Goal: Information Seeking & Learning: Check status

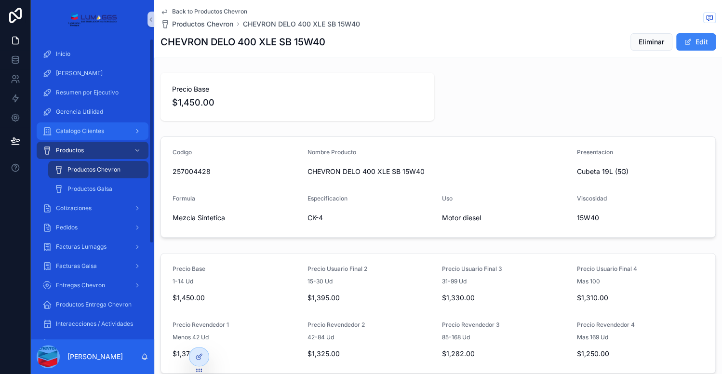
scroll to position [99, 0]
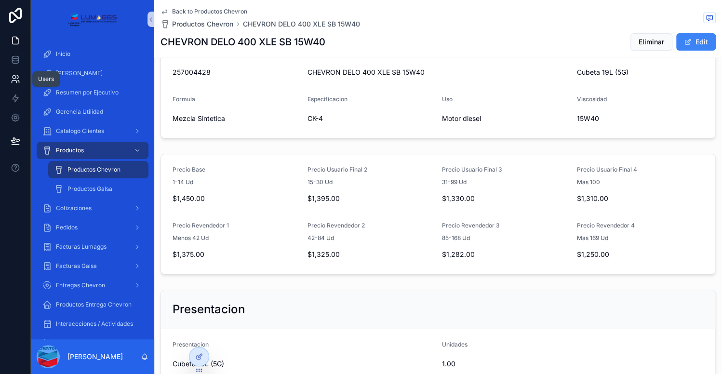
click at [15, 82] on icon at bounding box center [16, 79] width 10 height 10
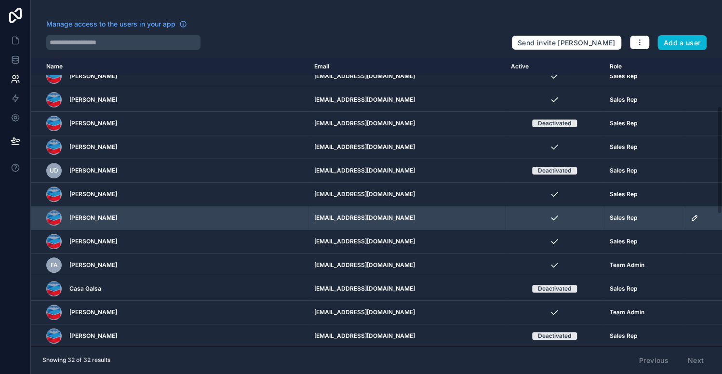
scroll to position [193, 0]
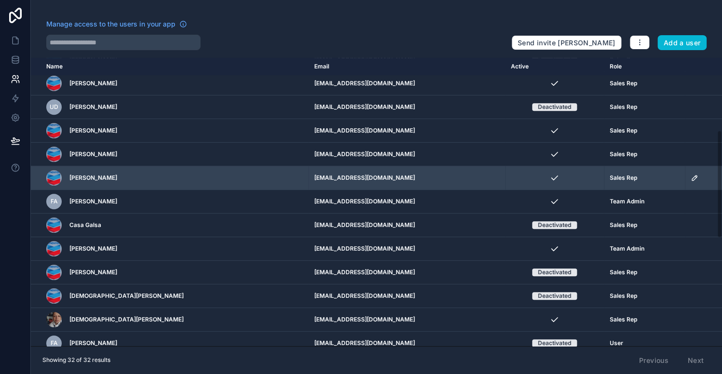
click at [688, 175] on td "scrollable content" at bounding box center [703, 178] width 37 height 24
click at [692, 177] on icon "scrollable content" at bounding box center [694, 178] width 8 height 8
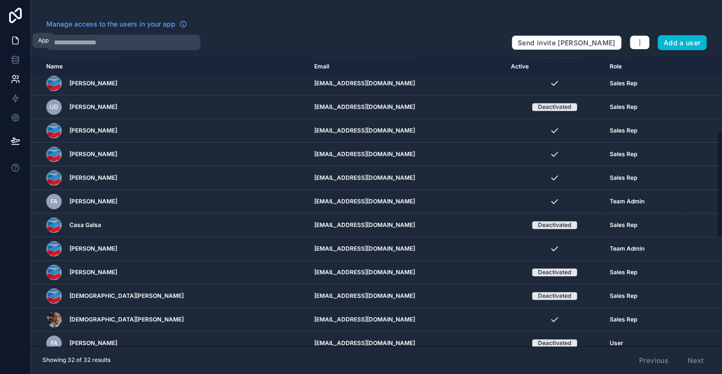
click at [13, 40] on icon at bounding box center [16, 41] width 10 height 10
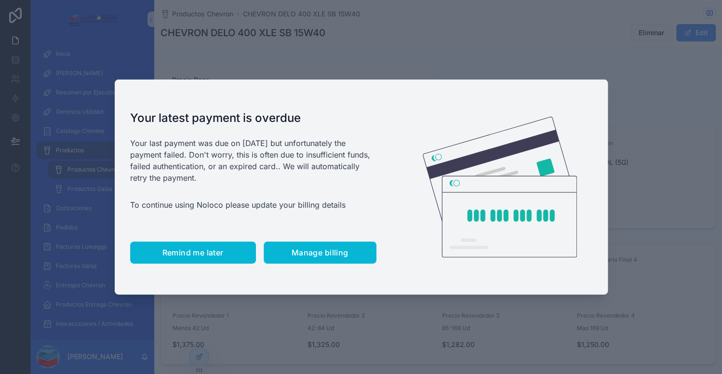
click at [180, 258] on button "Remind me later" at bounding box center [193, 252] width 126 height 22
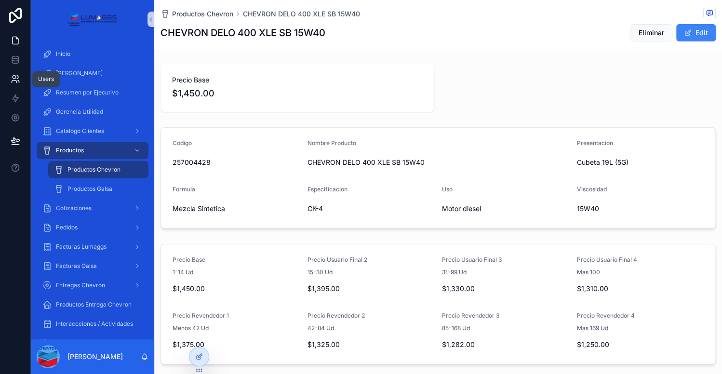
click at [19, 74] on icon at bounding box center [16, 79] width 10 height 10
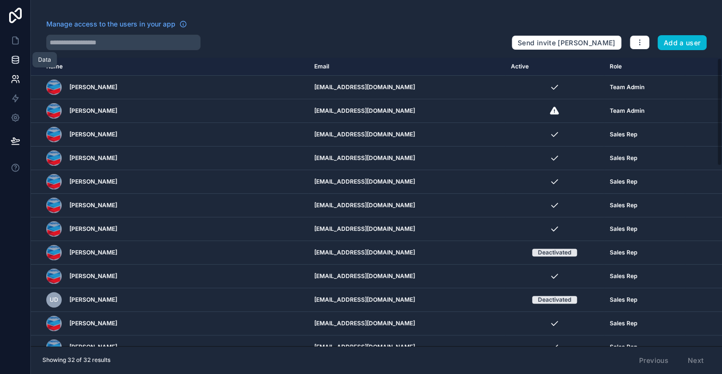
click at [15, 55] on icon at bounding box center [16, 60] width 10 height 10
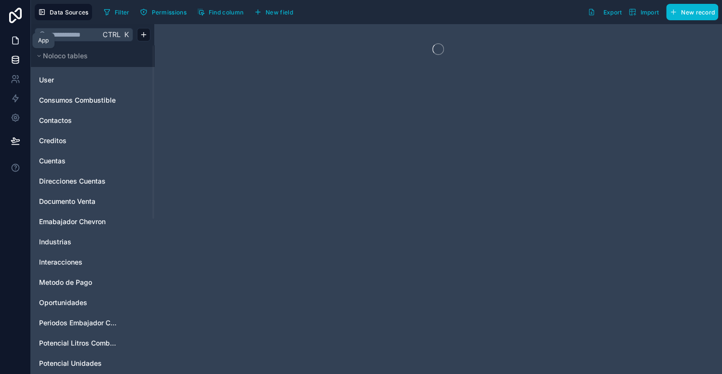
click at [13, 37] on icon at bounding box center [16, 40] width 6 height 7
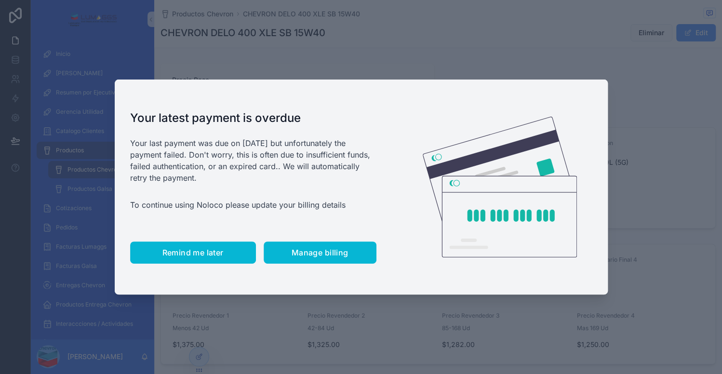
click at [193, 249] on span "Remind me later" at bounding box center [192, 253] width 61 height 10
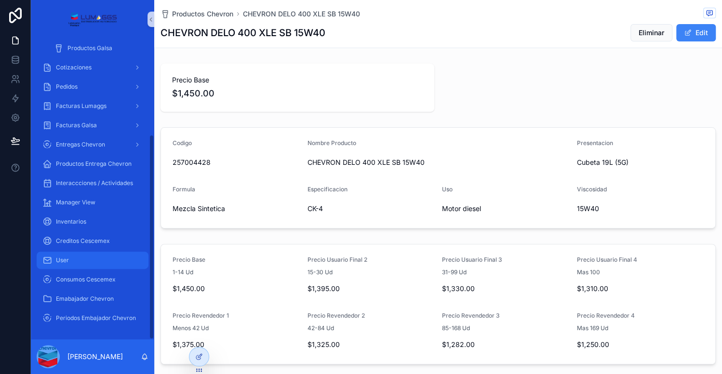
click at [89, 261] on div "User" at bounding box center [92, 259] width 100 height 15
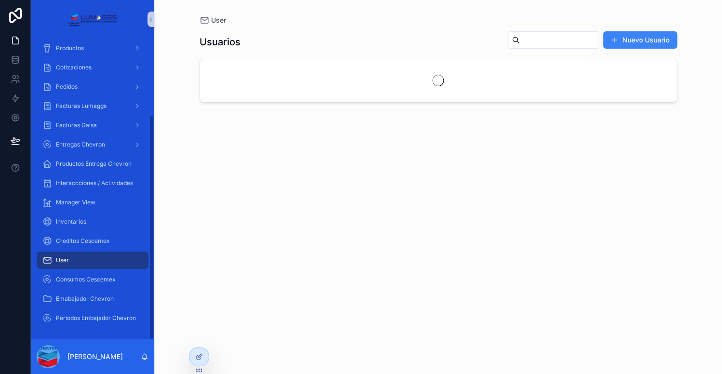
scroll to position [102, 0]
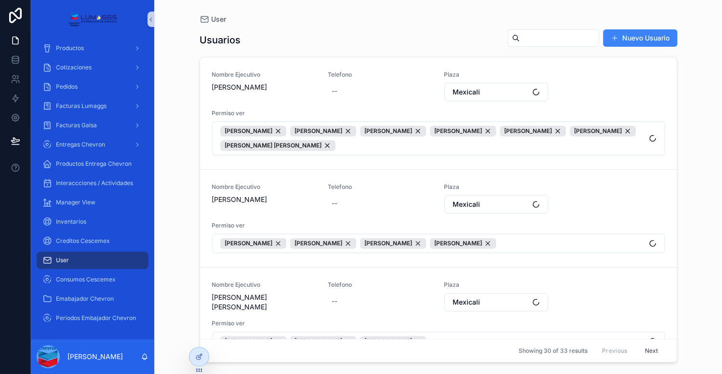
click at [559, 30] on div "scrollable content" at bounding box center [553, 37] width 92 height 17
click at [557, 32] on input "scrollable content" at bounding box center [558, 37] width 79 height 13
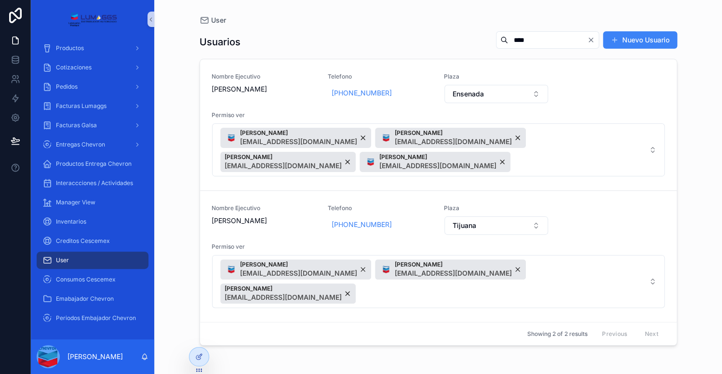
type input "****"
click at [85, 144] on span "Entregas Chevron" at bounding box center [80, 145] width 49 height 8
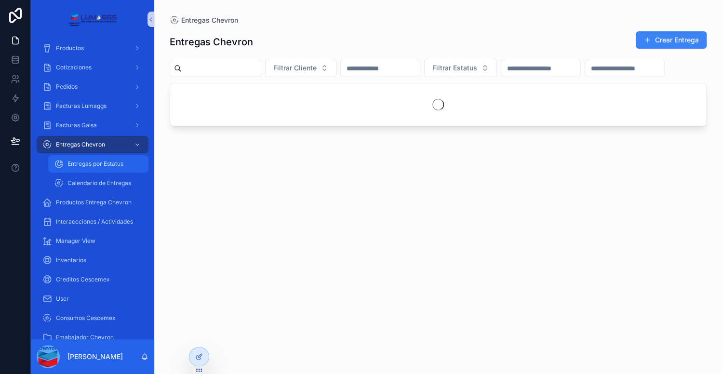
click at [92, 160] on span "Entregas por Estatus" at bounding box center [95, 164] width 56 height 8
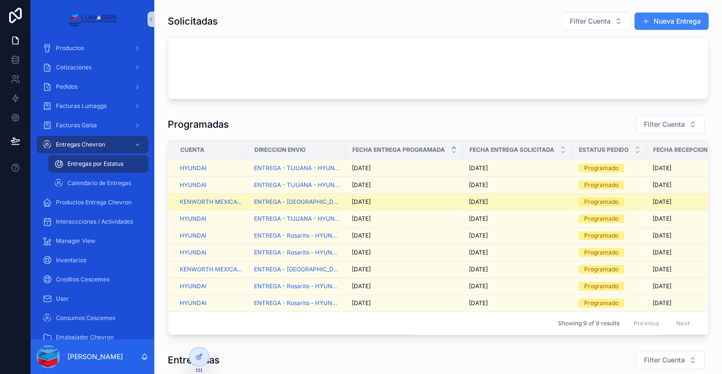
click at [445, 201] on div "29/9/2025 29/9/2025" at bounding box center [405, 202] width 106 height 8
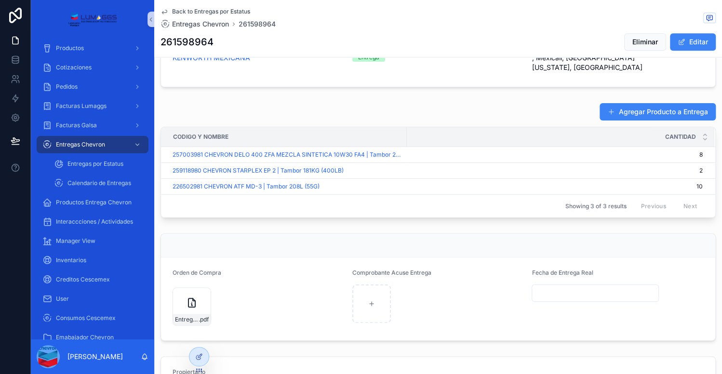
scroll to position [360, 0]
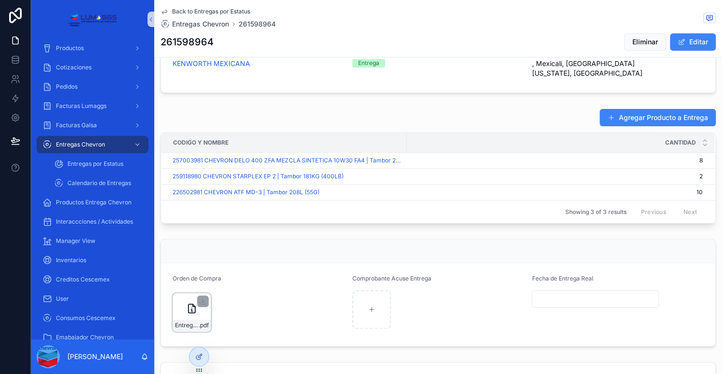
click at [185, 300] on div "Entrega-Kenmex_29-sep .pdf" at bounding box center [191, 312] width 39 height 39
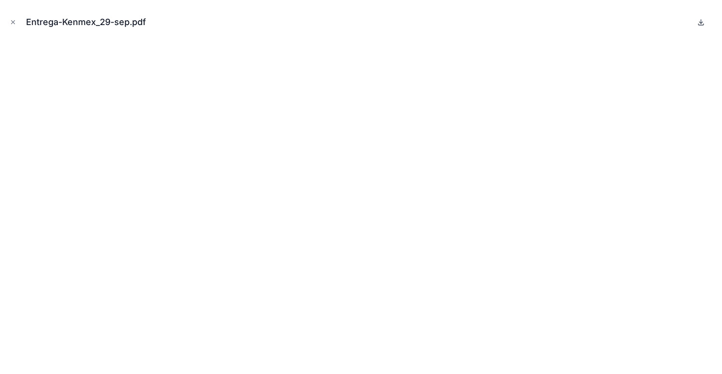
click at [702, 18] on icon at bounding box center [701, 22] width 8 height 8
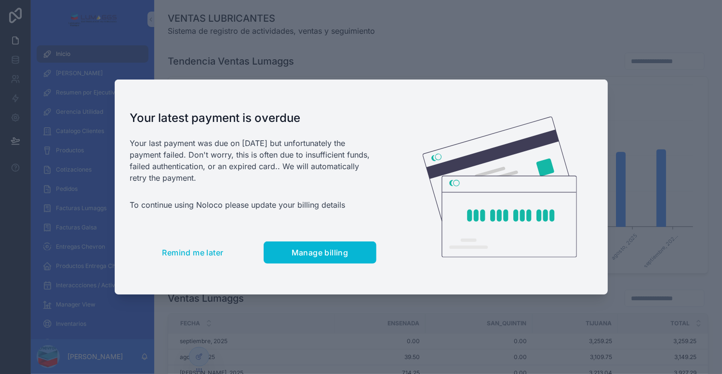
click at [185, 265] on div "Your latest payment is overdue Your last payment was due on [DATE] but unfortun…" at bounding box center [253, 187] width 277 height 215
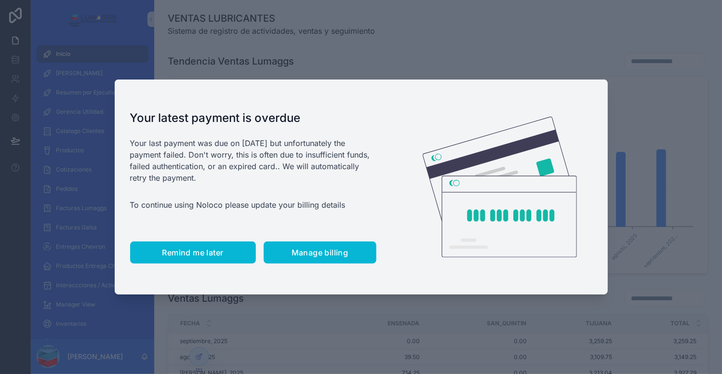
click at [187, 262] on button "Remind me later" at bounding box center [193, 252] width 126 height 22
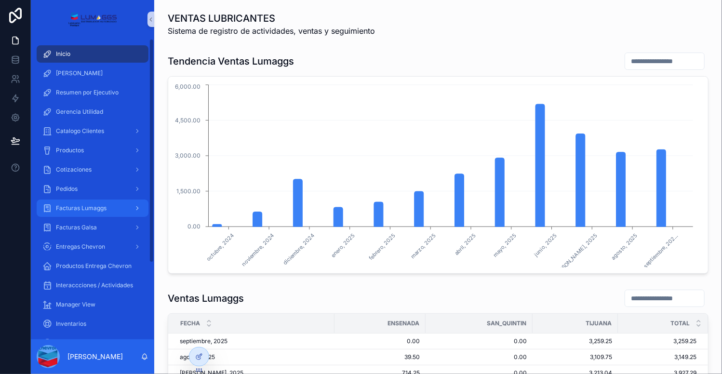
click at [73, 207] on span "Facturas Lumaggs" at bounding box center [81, 208] width 51 height 8
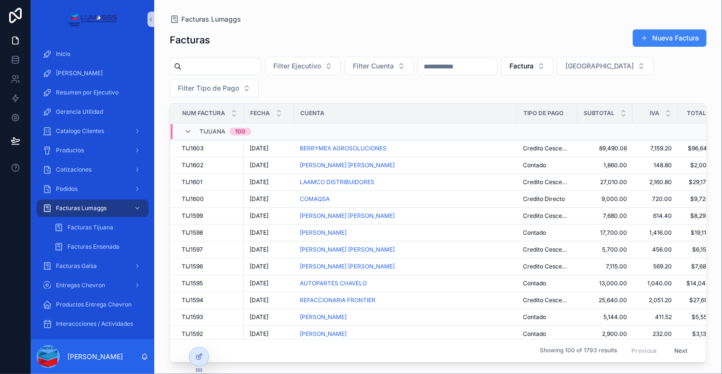
click at [245, 68] on input "scrollable content" at bounding box center [221, 66] width 79 height 13
type input "*****"
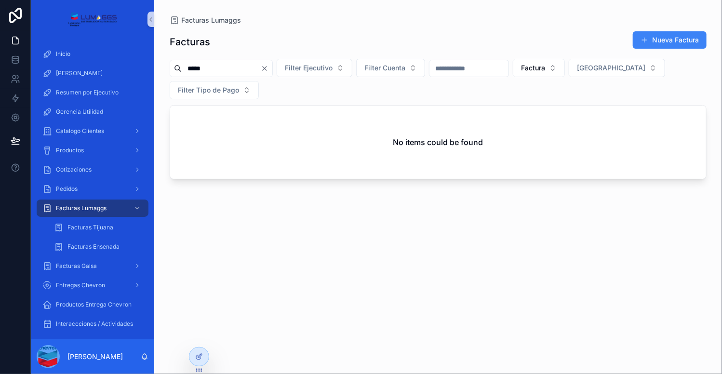
drag, startPoint x: 208, startPoint y: 66, endPoint x: 176, endPoint y: 61, distance: 32.6
click at [176, 61] on div "*****" at bounding box center [221, 68] width 103 height 17
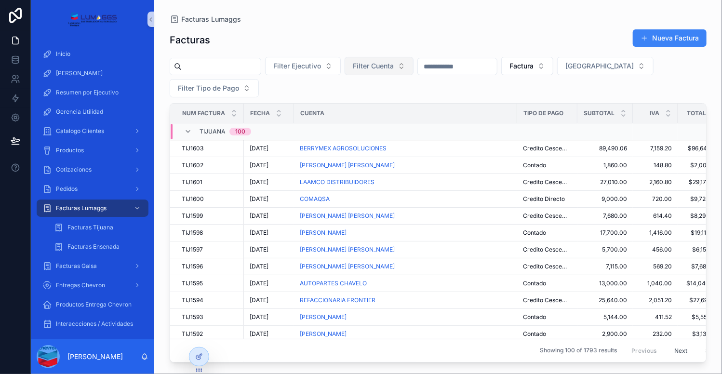
click at [413, 73] on button "Filter Cuenta" at bounding box center [379, 66] width 69 height 18
type input "****"
click at [391, 106] on span "[PERSON_NAME]" at bounding box center [376, 105] width 55 height 10
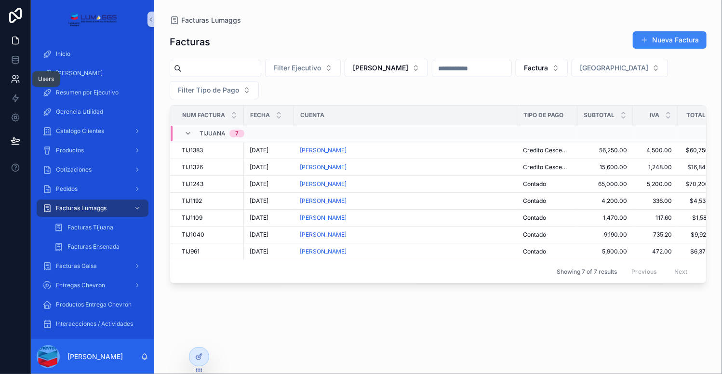
click at [12, 78] on icon at bounding box center [16, 79] width 10 height 10
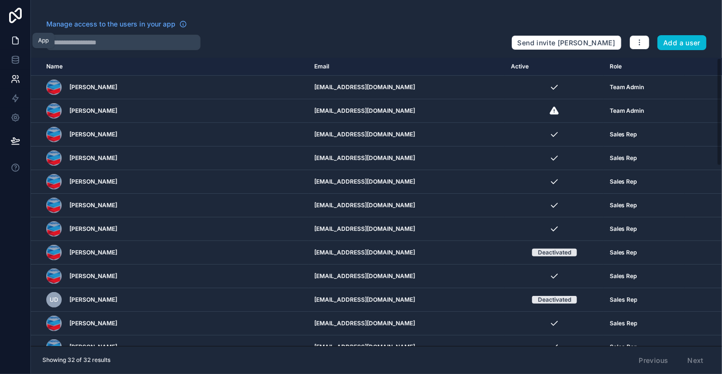
click at [15, 37] on icon at bounding box center [16, 41] width 10 height 10
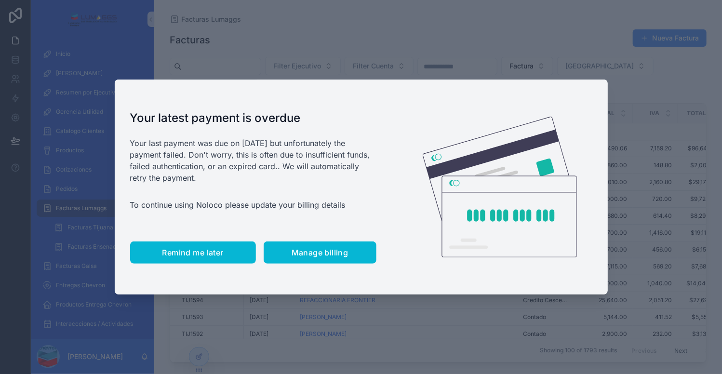
click at [216, 250] on span "Remind me later" at bounding box center [192, 253] width 61 height 10
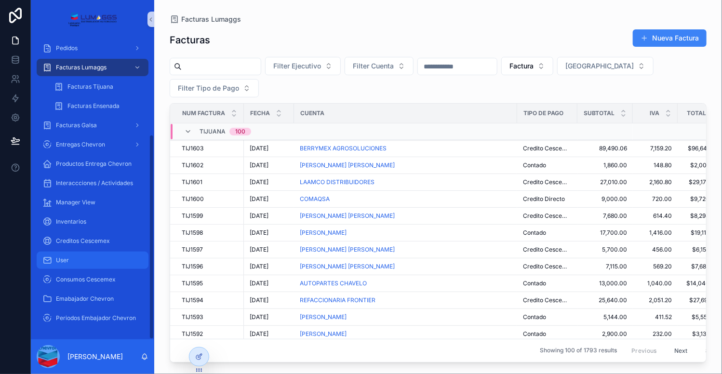
click at [64, 256] on span "User" at bounding box center [62, 260] width 13 height 8
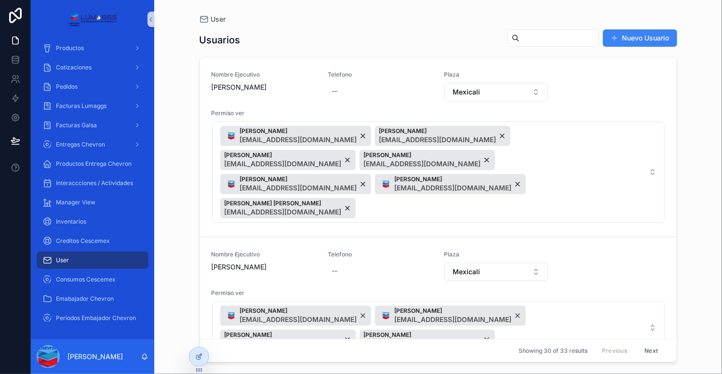
click at [548, 37] on input "scrollable content" at bounding box center [558, 37] width 79 height 13
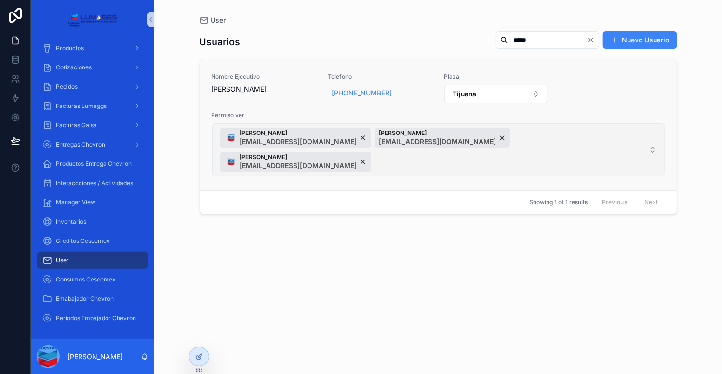
type input "*****"
click at [437, 167] on span "[PERSON_NAME] [EMAIL_ADDRESS][DOMAIN_NAME] [PERSON_NAME] [EMAIL_ADDRESS][DOMAIN…" at bounding box center [432, 150] width 424 height 44
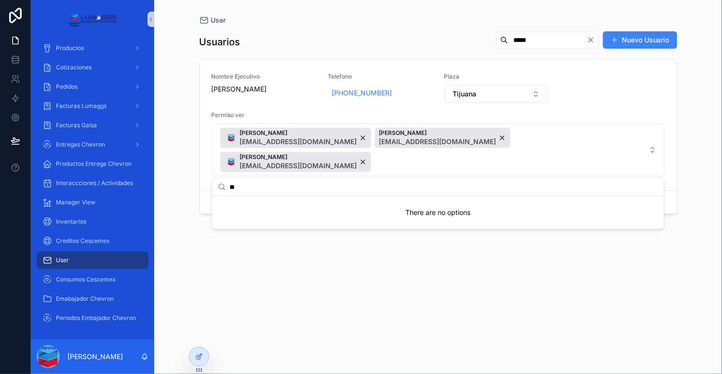
type input "*"
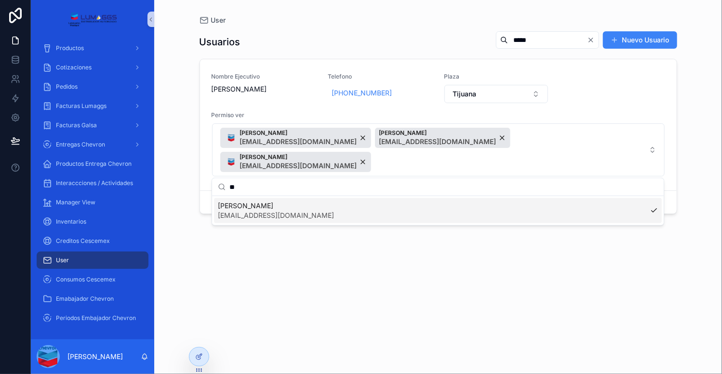
type input "*"
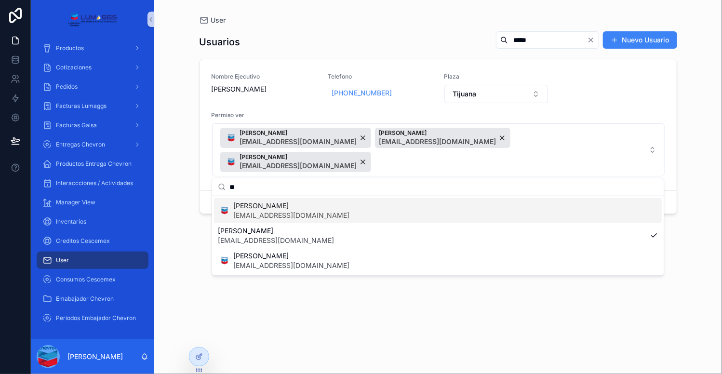
type input "*"
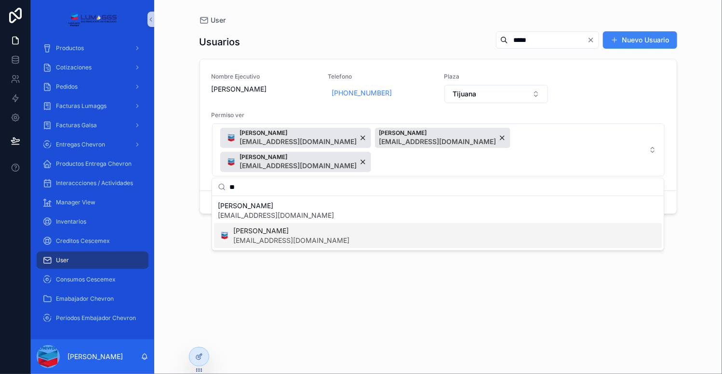
type input "**"
click at [294, 238] on span "[EMAIL_ADDRESS][DOMAIN_NAME]" at bounding box center [291, 241] width 116 height 10
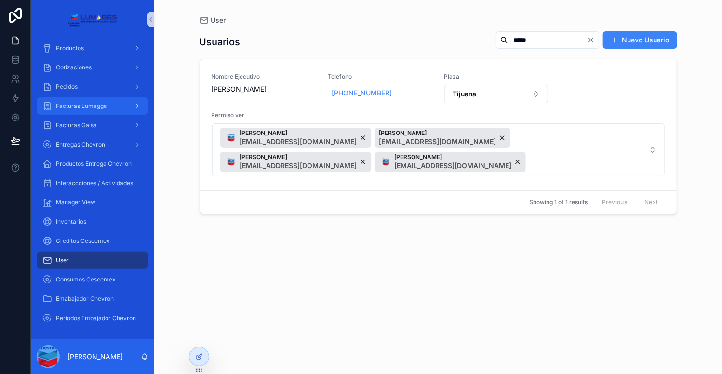
click at [81, 103] on span "Facturas Lumaggs" at bounding box center [81, 106] width 51 height 8
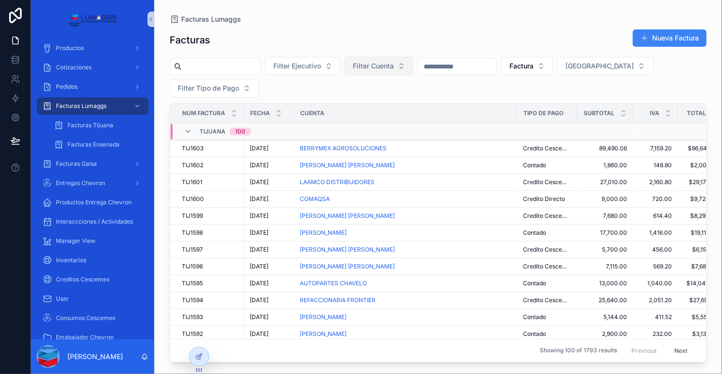
click at [394, 61] on span "Filter Cuenta" at bounding box center [373, 66] width 41 height 10
type input "***"
click at [388, 124] on span "[PERSON_NAME]" at bounding box center [376, 121] width 55 height 10
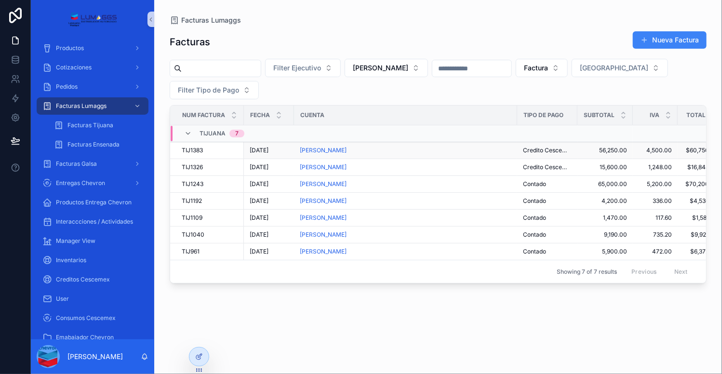
click at [473, 152] on div "[PERSON_NAME]" at bounding box center [406, 150] width 212 height 8
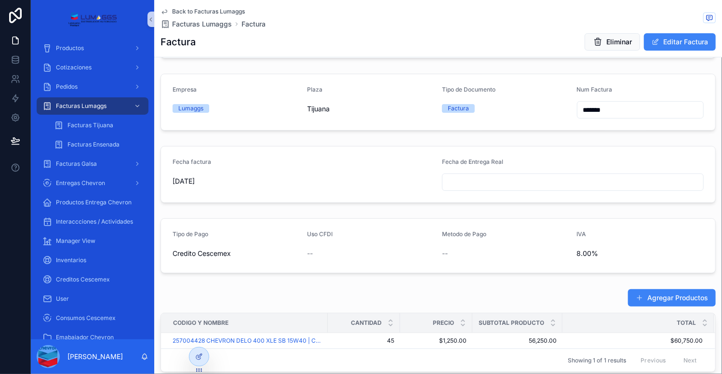
scroll to position [47, 0]
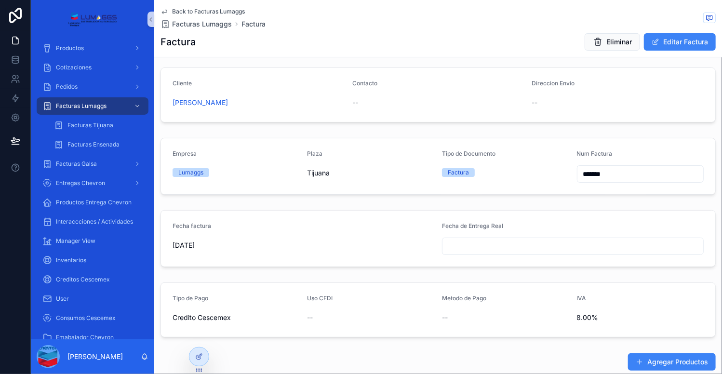
click at [206, 8] on span "Back to Facturas Lumaggs" at bounding box center [208, 12] width 73 height 8
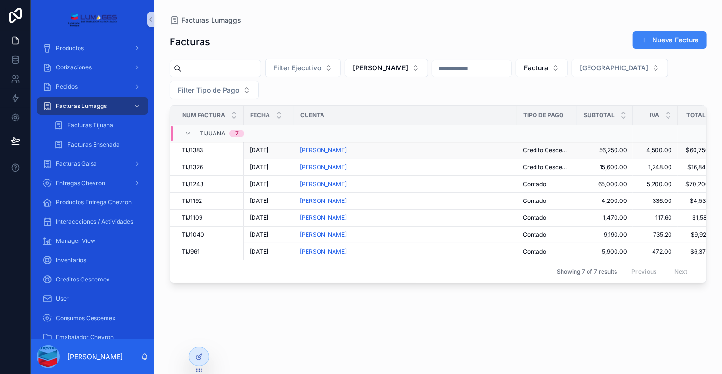
click at [461, 153] on div "[PERSON_NAME]" at bounding box center [406, 150] width 212 height 8
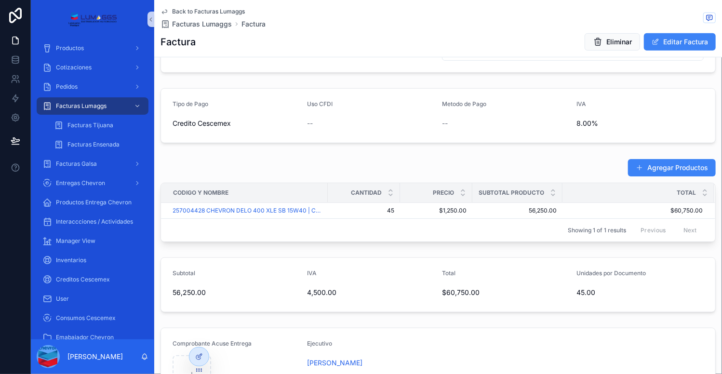
scroll to position [336, 0]
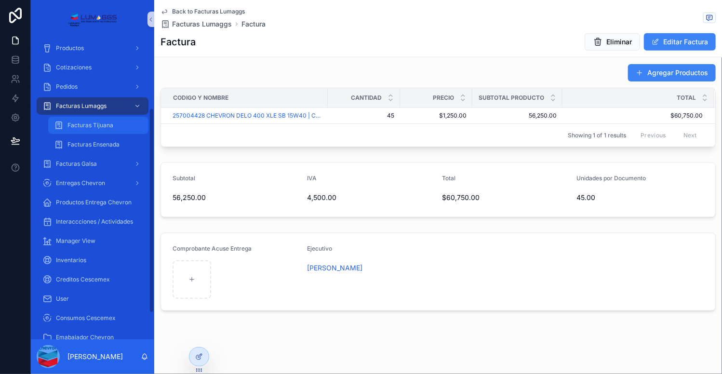
click at [99, 124] on span "Facturas Tijuana" at bounding box center [90, 125] width 46 height 8
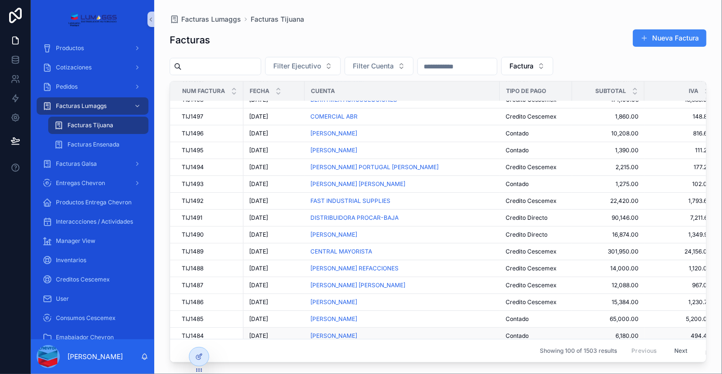
scroll to position [1452, 0]
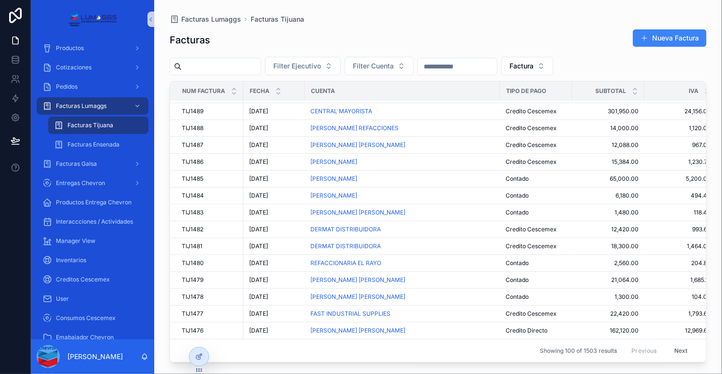
click at [675, 343] on button "Next" at bounding box center [680, 350] width 27 height 15
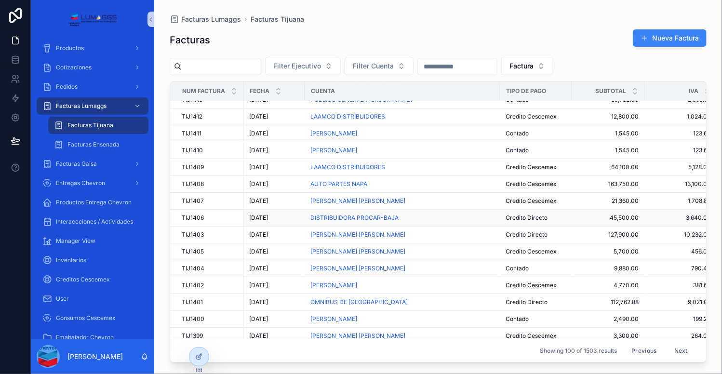
scroll to position [1452, 0]
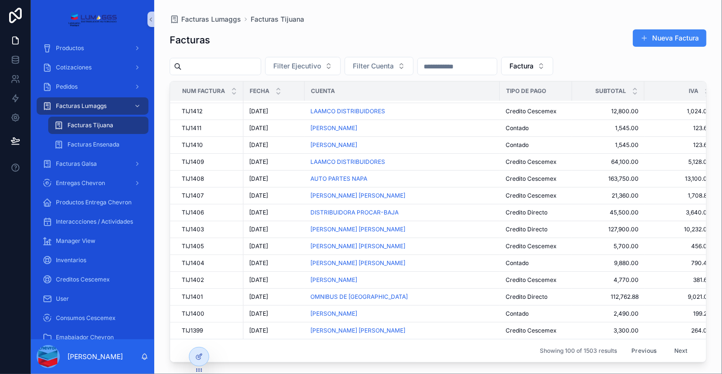
click at [671, 343] on button "Next" at bounding box center [680, 350] width 27 height 15
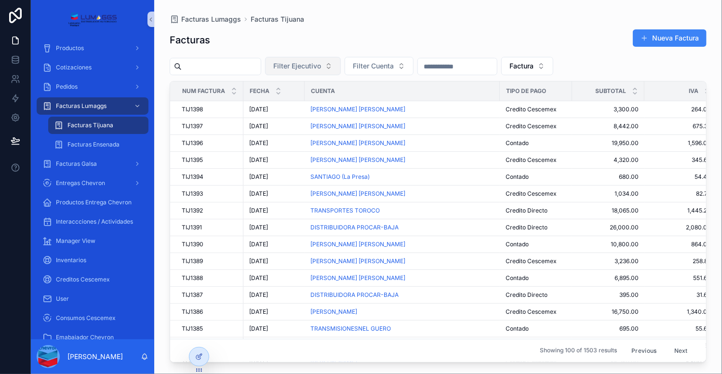
click at [341, 65] on button "Filter Ejecutivo" at bounding box center [303, 66] width 76 height 18
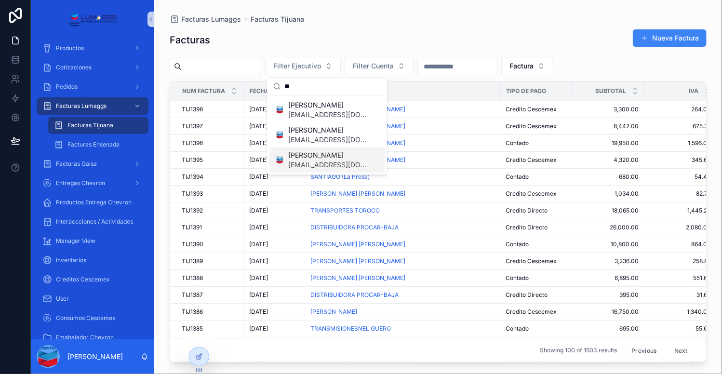
type input "**"
click at [332, 162] on span "[EMAIL_ADDRESS][DOMAIN_NAME]" at bounding box center [329, 165] width 81 height 10
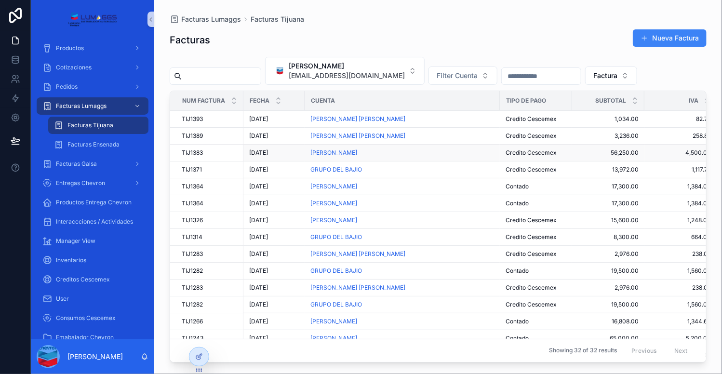
click at [467, 152] on div "[PERSON_NAME]" at bounding box center [402, 153] width 184 height 8
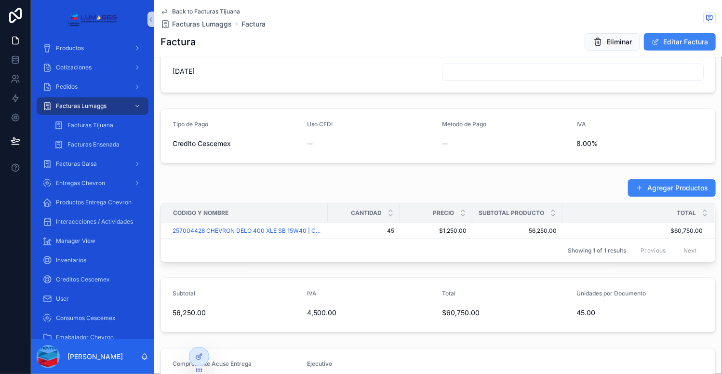
scroll to position [241, 0]
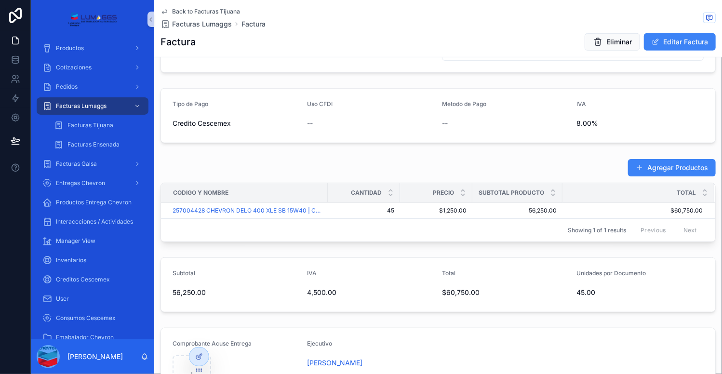
click at [271, 161] on div "Agregar Productos" at bounding box center [437, 168] width 555 height 18
click at [74, 109] on span "Facturas Lumaggs" at bounding box center [81, 106] width 51 height 8
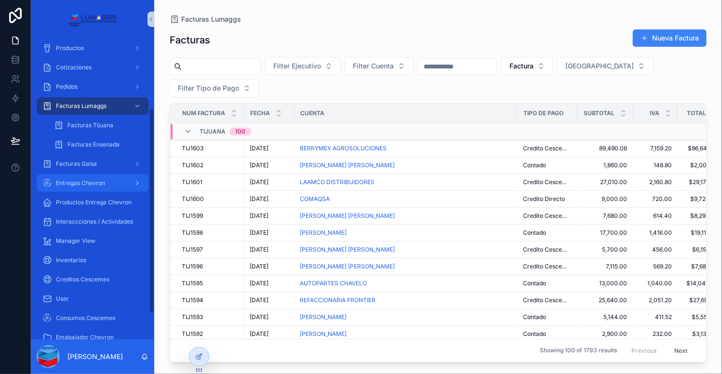
click at [84, 183] on span "Entregas Chevron" at bounding box center [80, 183] width 49 height 8
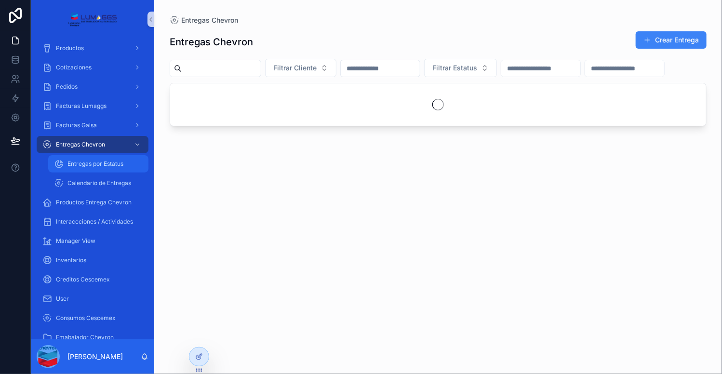
click at [115, 163] on span "Entregas por Estatus" at bounding box center [95, 164] width 56 height 8
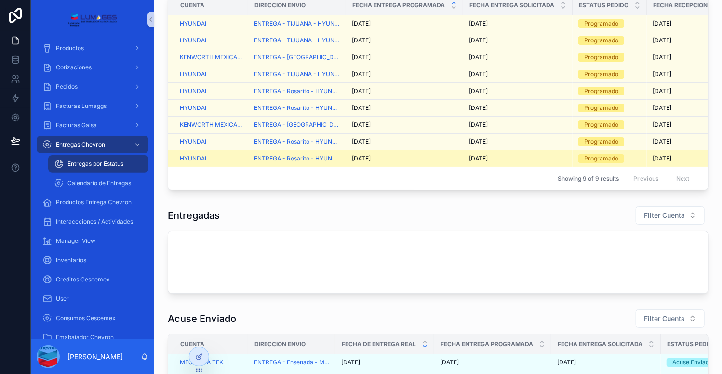
scroll to position [193, 0]
